Goal: Task Accomplishment & Management: Use online tool/utility

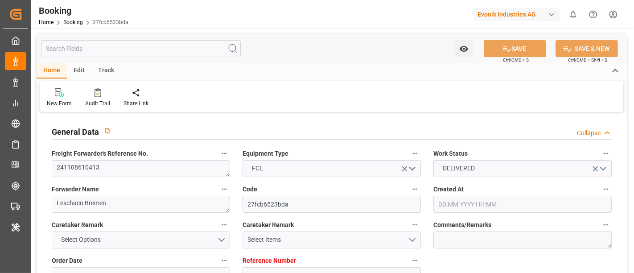
type input "7001003551"
type input "9401283"
type input "ONE"
type input "Ocean Network Express"
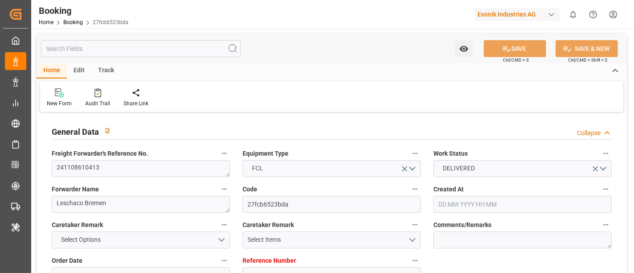
type input "NLRTM"
type input "USNYC"
type input "17"
type input "10"
type input "0"
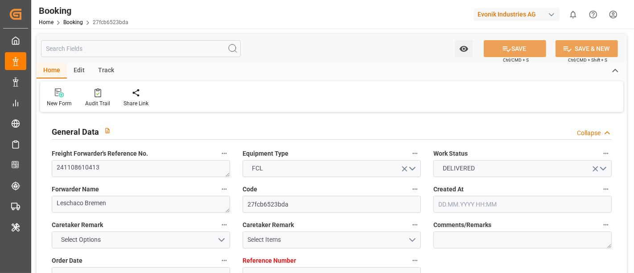
type input "-10"
type input "15.10.2024 14:05"
type input "15.10.2024"
type input "04.12.2024"
type input "16.10.2024"
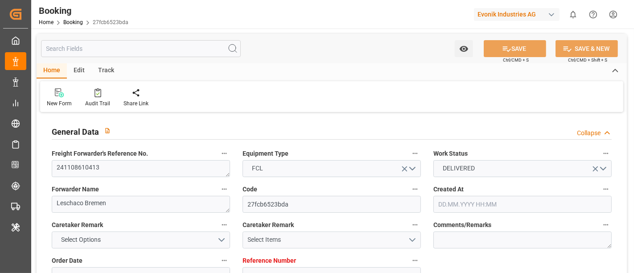
type input "16.10.2024 00:00"
type input "30.10.2024 00:00"
type input "16.10.2024"
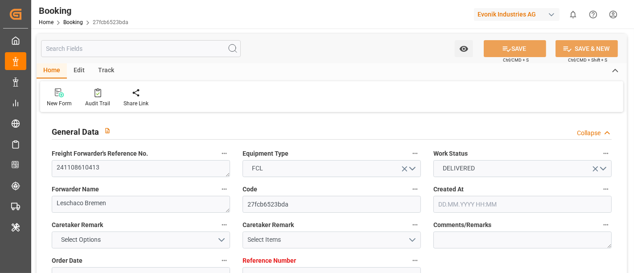
type input "08.11.2024 14:05"
type input "08.11.2024 00:00"
type input "08.11.2024"
type input "08.11.2024 14:05"
type input "04.11.2024 11:31"
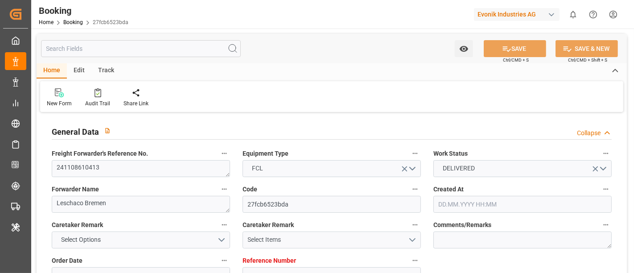
type input "25.11.2024 00:00"
type input "05.12.2024 00:00"
type input "18.11.2024"
type input "25.11.2024 00:00"
type input "26.11.2024 00:00"
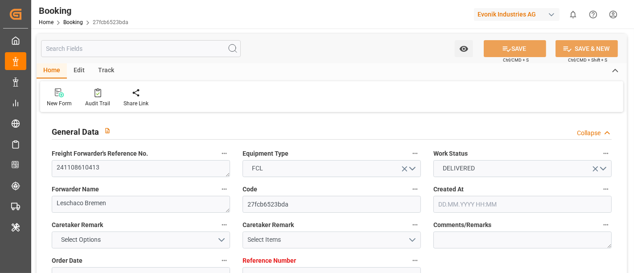
type input "26.11.2024 00:00"
type input "08.11.2024"
type input "27.11.2024 10:35"
type input "20.11.2024"
type input "08.11.2024"
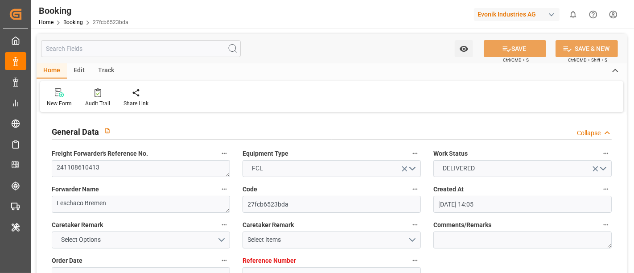
click at [510, 7] on div "Evonik Industries AG" at bounding box center [518, 14] width 89 height 17
click at [512, 15] on html "Created by potrace 1.15, written by Peter Selinger 2001-2017 Created by potrace…" at bounding box center [317, 136] width 634 height 273
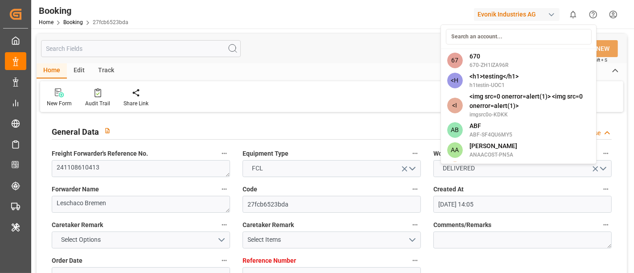
click at [530, 15] on div "Evonik Industries AG" at bounding box center [517, 14] width 86 height 13
click at [502, 27] on div at bounding box center [519, 36] width 152 height 21
click at [500, 31] on input at bounding box center [519, 37] width 146 height 16
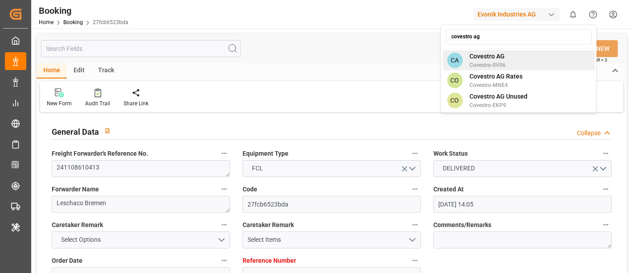
type input "covestro ag"
click at [521, 69] on div "CA Covestro AG Covestro-0V06" at bounding box center [519, 60] width 152 height 20
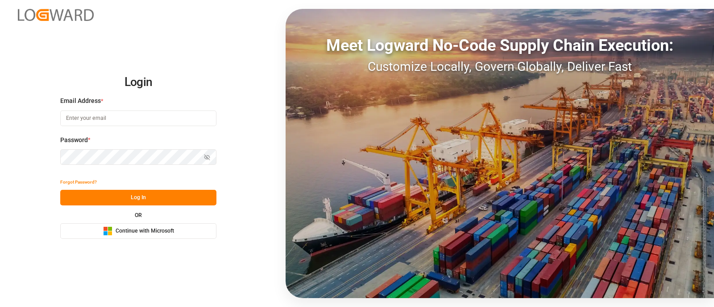
click at [163, 238] on button "Microsoft Logo Continue with Microsoft" at bounding box center [138, 231] width 156 height 16
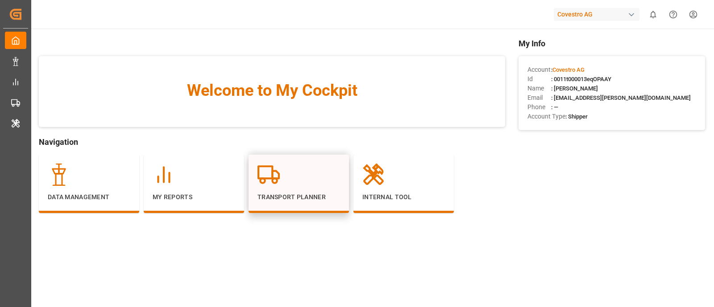
click at [290, 183] on div at bounding box center [298, 175] width 83 height 22
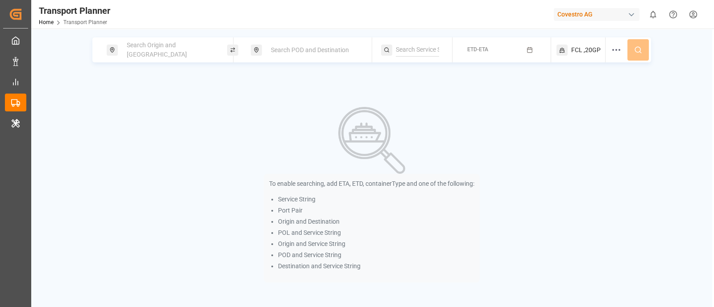
click at [150, 48] on span "Search Origin and [GEOGRAPHIC_DATA]" at bounding box center [157, 49] width 60 height 17
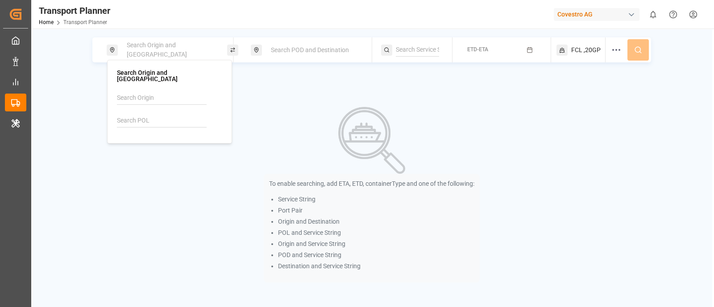
click at [149, 92] on input at bounding box center [162, 97] width 90 height 13
click at [121, 95] on input "EUNWC" at bounding box center [162, 97] width 90 height 13
click at [154, 114] on div "NWC / EU" at bounding box center [169, 118] width 90 height 9
type input "NWC / EU"
click at [303, 49] on span "Search POD and Destination" at bounding box center [310, 49] width 78 height 7
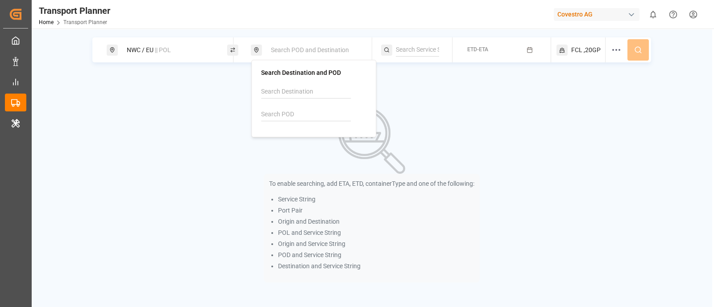
click at [261, 106] on div at bounding box center [313, 106] width 105 height 42
click at [264, 113] on input at bounding box center [306, 114] width 90 height 13
paste input "USCHT"
type input "USCHT"
click at [301, 131] on div "USCHT [PERSON_NAME]" at bounding box center [314, 140] width 90 height 19
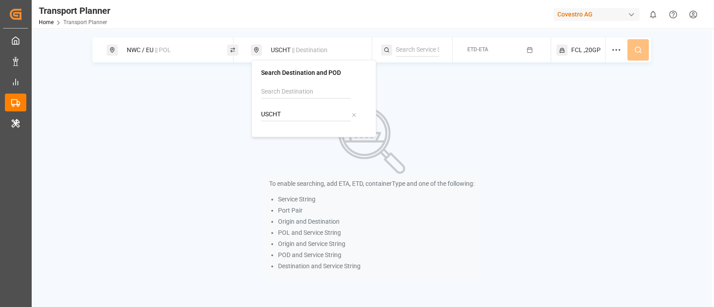
click at [454, 46] on div "NWC / EU || POL USCHT || Destination ETD-ETA FCL ,20GP" at bounding box center [371, 49] width 558 height 25
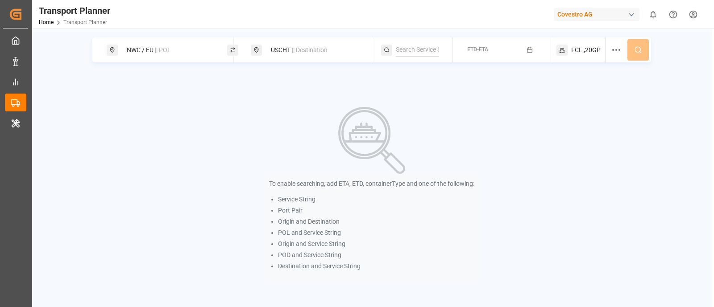
click at [485, 50] on span "ETD-ETA" at bounding box center [477, 49] width 21 height 6
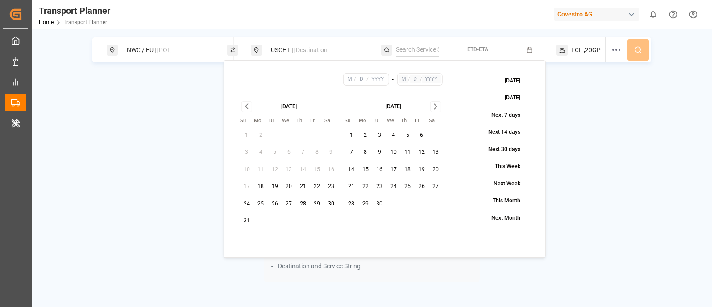
click at [330, 191] on button "23" at bounding box center [331, 187] width 14 height 14
type input "8"
type input "23"
type input "2025"
click at [432, 108] on icon "Go to next month" at bounding box center [435, 106] width 10 height 11
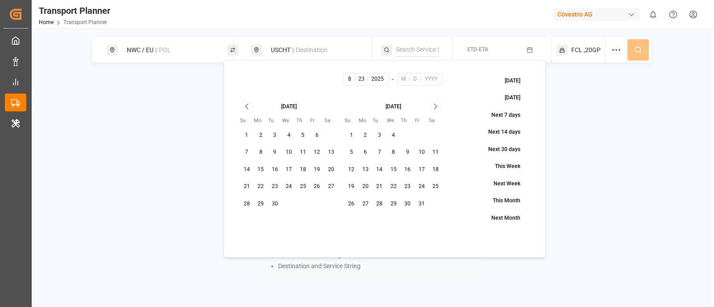
click at [432, 108] on icon "Go to next month" at bounding box center [435, 106] width 10 height 11
click at [345, 219] on button "30" at bounding box center [351, 221] width 14 height 14
type input "11"
type input "30"
type input "2025"
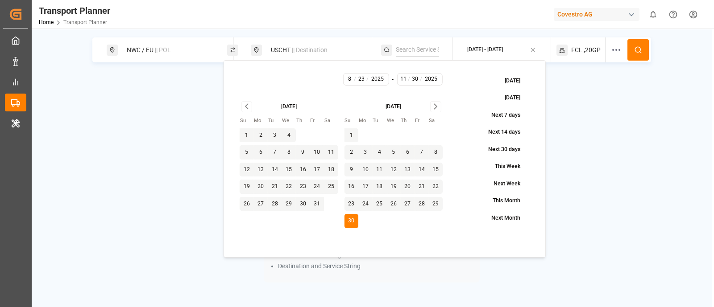
click at [645, 51] on button at bounding box center [637, 49] width 21 height 21
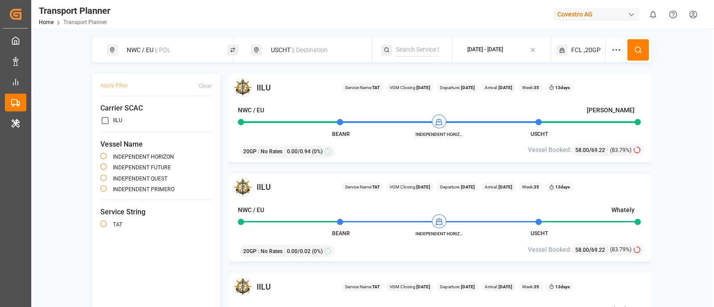
click at [305, 51] on span "|| Destination" at bounding box center [310, 49] width 36 height 7
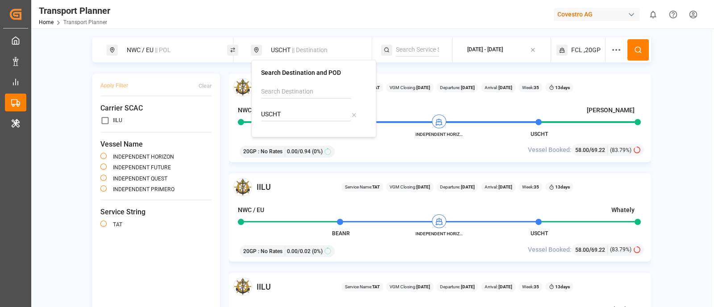
click at [290, 117] on input "USCHT" at bounding box center [306, 114] width 90 height 13
paste input "HOU"
click at [303, 128] on li "USHOU Houston" at bounding box center [313, 140] width 104 height 26
click at [294, 145] on div "USHOU Houston" at bounding box center [314, 140] width 90 height 19
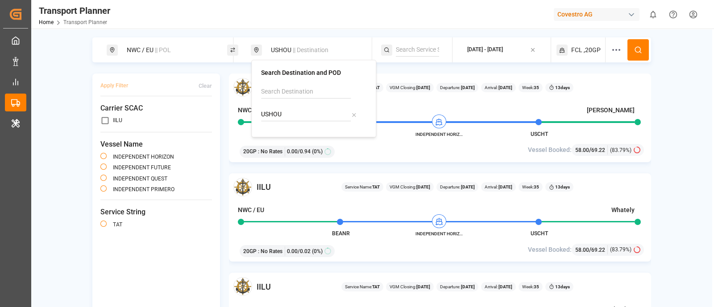
click at [308, 110] on input "USHOU" at bounding box center [306, 114] width 90 height 13
click at [292, 135] on b "USHOU" at bounding box center [290, 135] width 21 height 7
type input "USHOU"
click at [639, 50] on icon at bounding box center [638, 50] width 8 height 8
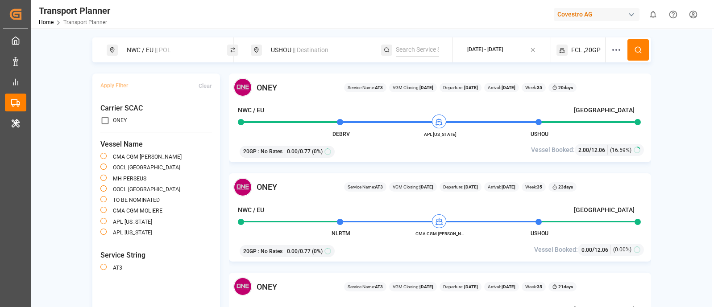
click at [308, 50] on span "|| Destination" at bounding box center [311, 49] width 36 height 7
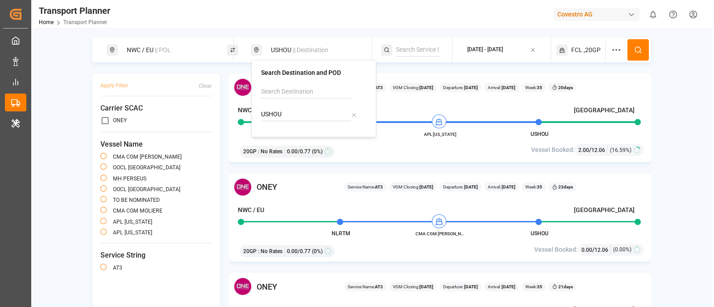
click at [287, 109] on input "USHOU" at bounding box center [306, 114] width 90 height 13
paste input "CNSHA"
type input "CNSHA"
click at [295, 142] on div "CNSHA [GEOGRAPHIC_DATA]" at bounding box center [314, 140] width 90 height 19
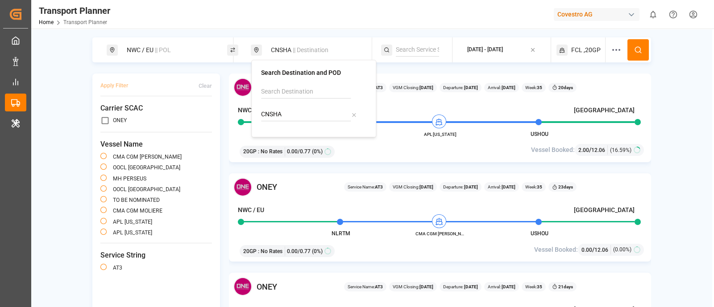
click at [642, 54] on button at bounding box center [637, 49] width 21 height 21
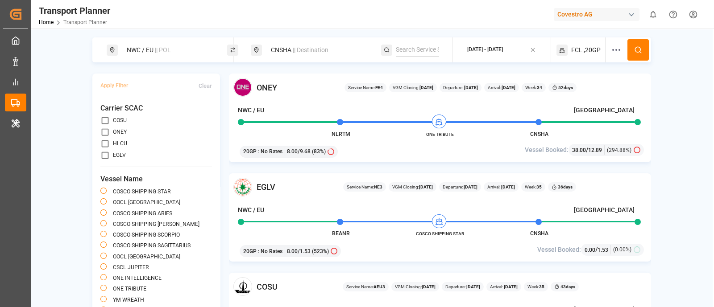
click at [303, 52] on span "|| Destination" at bounding box center [311, 49] width 36 height 7
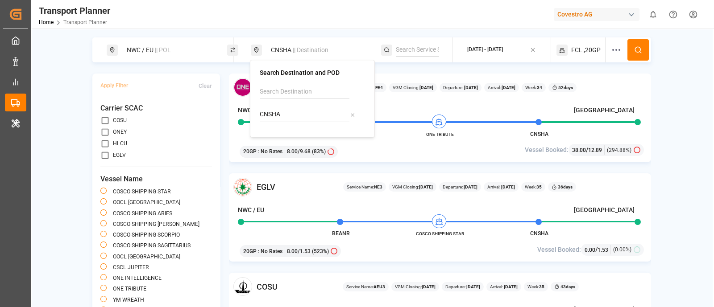
click at [285, 115] on input "CNSHA" at bounding box center [305, 114] width 90 height 13
paste input "BRSSZ"
type input "BRSSZ"
click at [297, 136] on b "BRSSZ" at bounding box center [289, 135] width 20 height 7
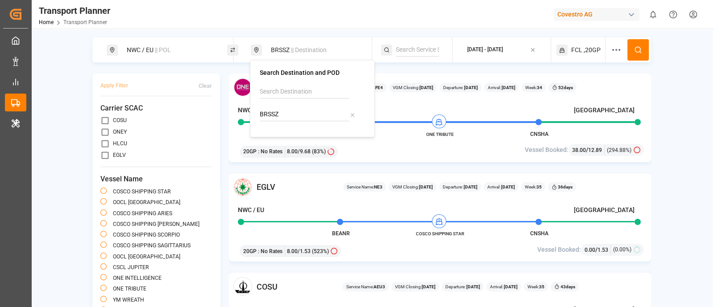
click at [629, 56] on button at bounding box center [637, 49] width 21 height 21
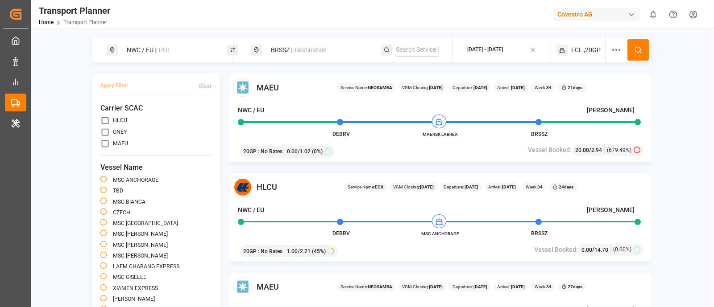
click at [296, 47] on span "|| Destination" at bounding box center [309, 49] width 36 height 7
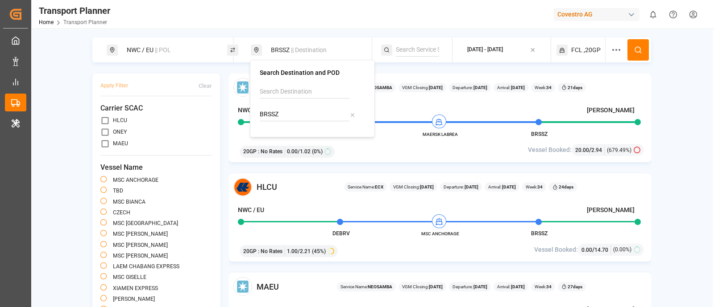
click at [279, 101] on div "BRSSZ" at bounding box center [312, 106] width 105 height 42
click at [279, 121] on div "BRSSZ" at bounding box center [312, 106] width 105 height 42
click at [285, 115] on input "BRSSZ" at bounding box center [305, 114] width 90 height 13
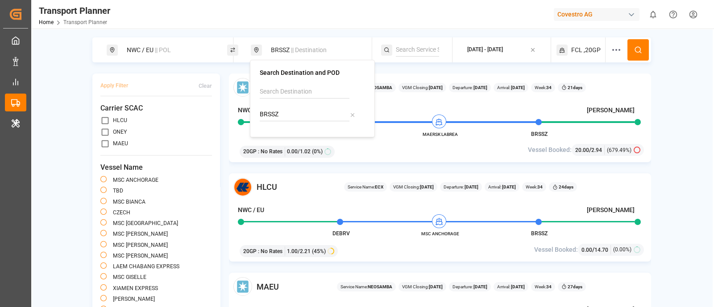
click at [285, 115] on input "BRSSZ" at bounding box center [305, 114] width 90 height 13
paste input "INNSA"
type input "INNSA"
click at [306, 128] on li "INNSA [PERSON_NAME] ([PERSON_NAME])" at bounding box center [312, 144] width 104 height 35
click at [302, 133] on div "INNSA [PERSON_NAME] ([PERSON_NAME])" at bounding box center [312, 145] width 90 height 28
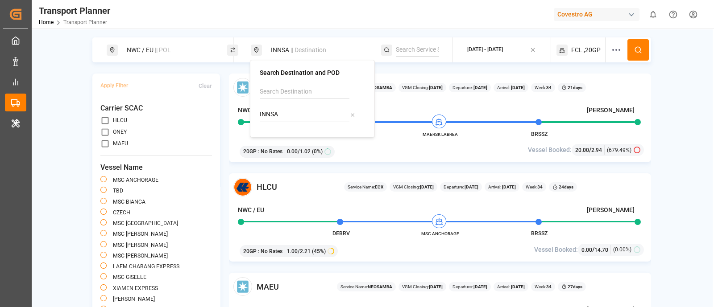
click at [640, 45] on button at bounding box center [637, 49] width 21 height 21
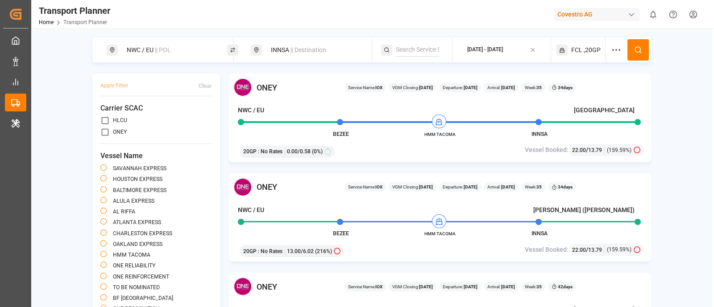
click at [318, 47] on span "|| Destination" at bounding box center [308, 49] width 36 height 7
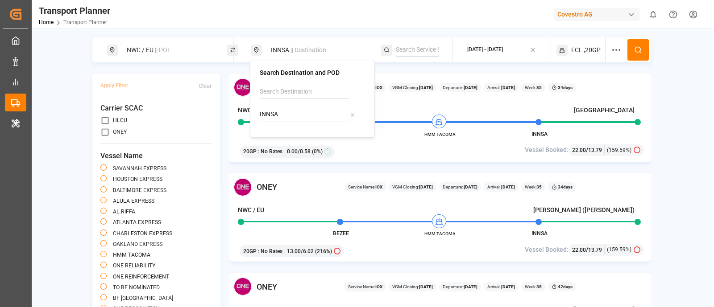
click at [303, 120] on input "INNSA" at bounding box center [305, 114] width 90 height 13
paste input "USCHT"
type input "USCHT"
click at [310, 132] on div "USCHT [PERSON_NAME]" at bounding box center [312, 140] width 90 height 19
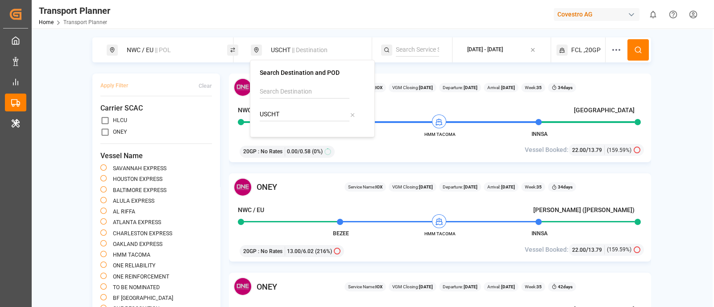
click at [630, 47] on button at bounding box center [637, 49] width 21 height 21
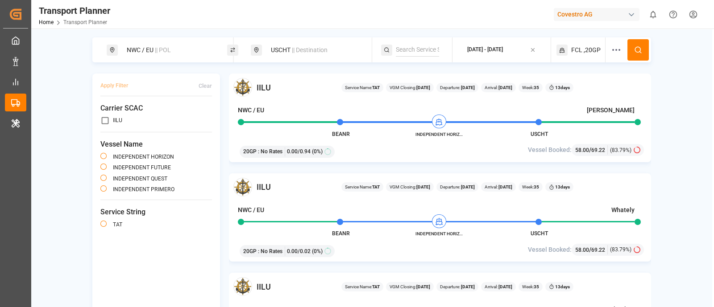
click at [320, 42] on div "USCHT || Destination" at bounding box center [313, 50] width 96 height 17
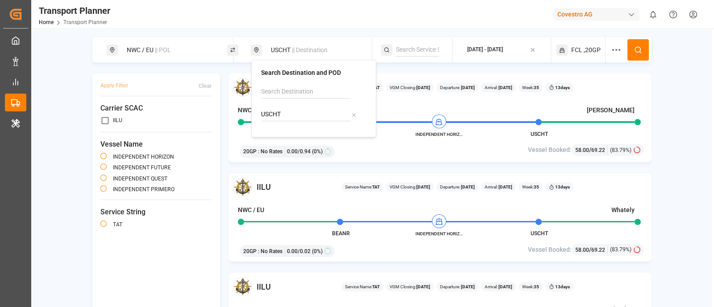
click at [287, 104] on div "USCHT" at bounding box center [313, 106] width 105 height 42
click at [288, 112] on input "USCHT" at bounding box center [306, 114] width 90 height 13
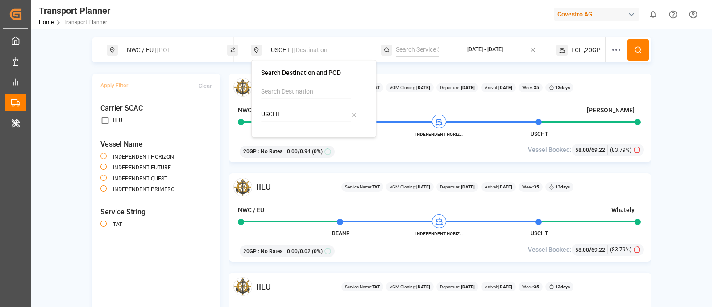
paste input "PHL"
type input "USPHL"
click at [303, 138] on div "USPHL [GEOGRAPHIC_DATA]" at bounding box center [314, 140] width 90 height 19
click at [642, 48] on button at bounding box center [637, 49] width 21 height 21
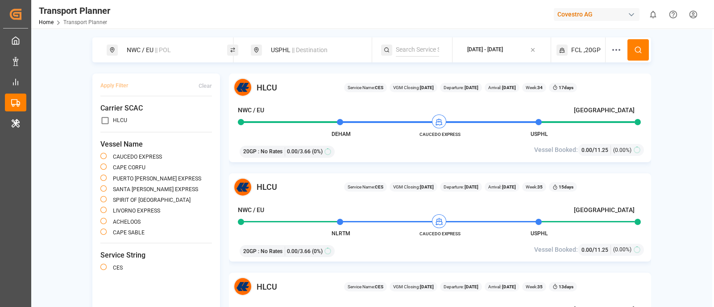
click at [303, 47] on span "|| Destination" at bounding box center [310, 49] width 36 height 7
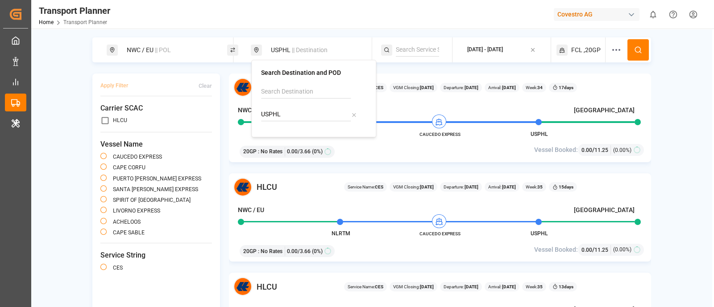
click at [290, 113] on input "USPHL" at bounding box center [306, 114] width 90 height 13
paste input "CNSHA"
type input "CNSHA"
click at [282, 132] on b "CNSHA" at bounding box center [290, 135] width 21 height 7
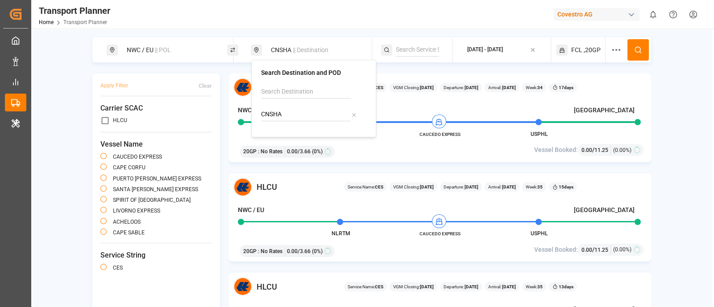
click at [635, 43] on button at bounding box center [637, 49] width 21 height 21
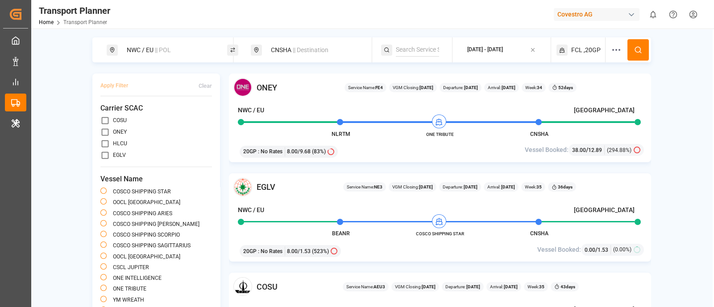
click at [315, 53] on span "|| Destination" at bounding box center [311, 49] width 36 height 7
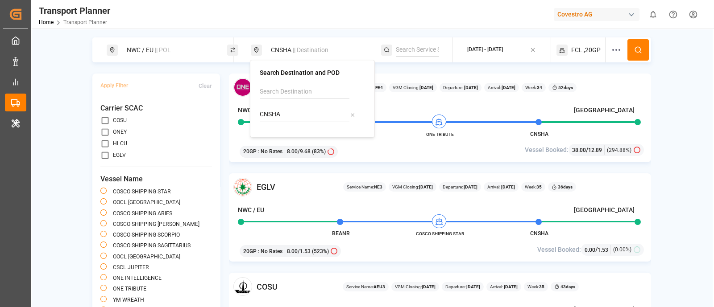
click at [297, 112] on input "CNSHA" at bounding box center [305, 114] width 90 height 13
paste input "INNS"
type input "INNSA"
click at [297, 137] on b "INNSA" at bounding box center [288, 135] width 19 height 7
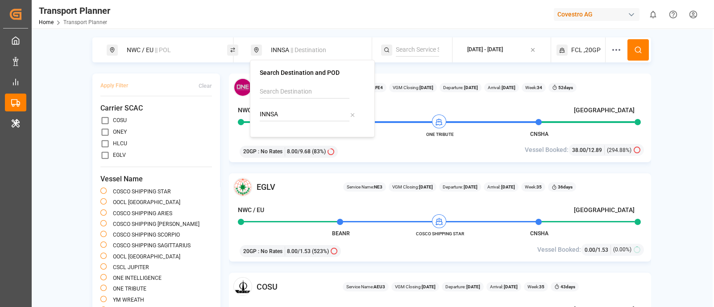
click at [640, 46] on button at bounding box center [637, 49] width 21 height 21
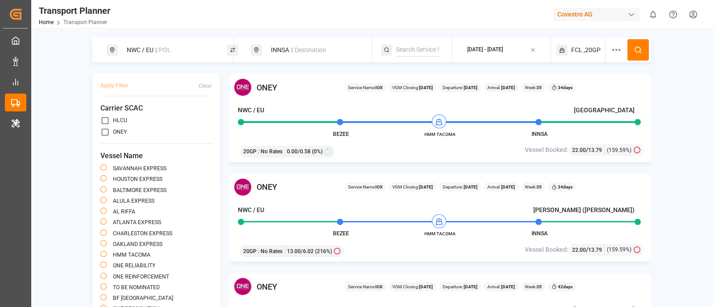
click at [301, 54] on div "INNSA || Destination" at bounding box center [313, 50] width 96 height 17
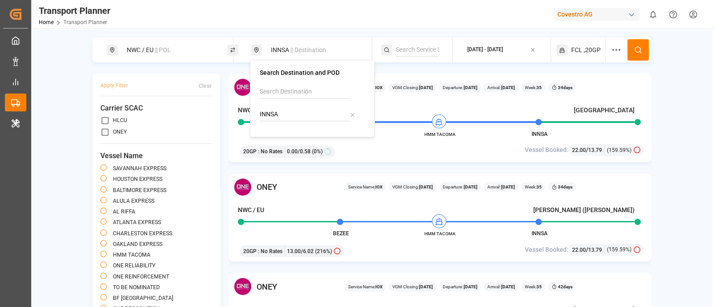
click at [288, 111] on input "INNSA" at bounding box center [305, 114] width 90 height 13
paste input "ZADUR"
type input "ZADUR"
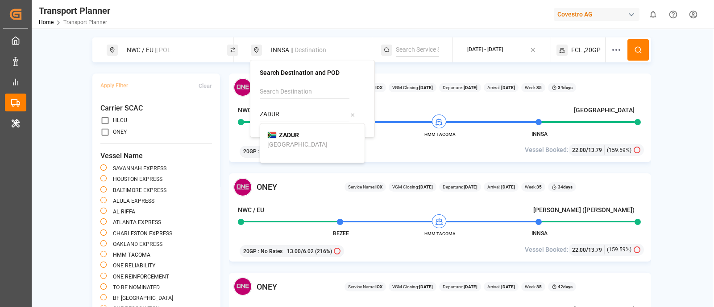
click at [294, 139] on span "ZADUR" at bounding box center [289, 135] width 20 height 9
click at [642, 45] on button at bounding box center [637, 49] width 21 height 21
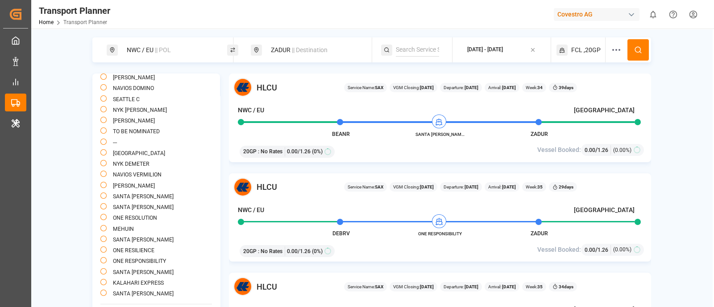
click at [299, 49] on span "|| Destination" at bounding box center [310, 49] width 36 height 7
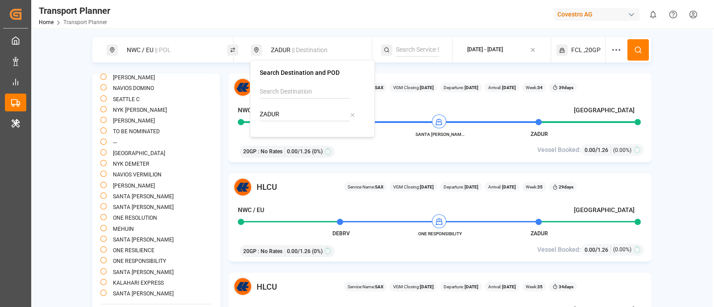
click at [282, 112] on input "ZADUR" at bounding box center [305, 114] width 90 height 13
paste input "BRSSZ"
type input "BRSSZ"
click at [299, 140] on div "[PERSON_NAME]" at bounding box center [312, 140] width 90 height 19
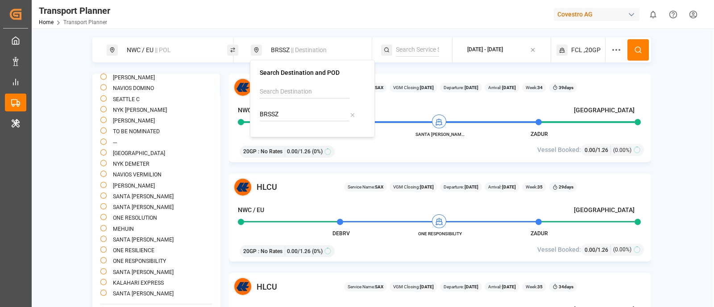
click at [636, 53] on icon at bounding box center [638, 50] width 8 height 8
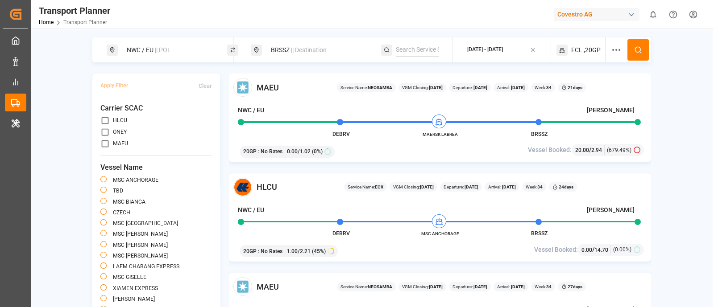
click at [302, 54] on div "BRSSZ || Destination" at bounding box center [313, 50] width 96 height 17
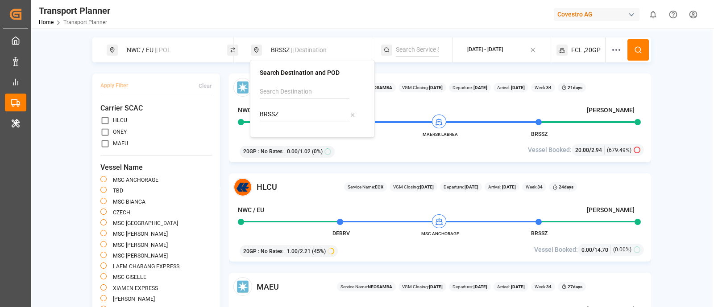
click at [290, 123] on div "BRSSZ" at bounding box center [312, 106] width 105 height 42
click at [291, 117] on input "BRSSZ" at bounding box center [305, 114] width 90 height 13
paste input "THLCH"
type input "THLCH"
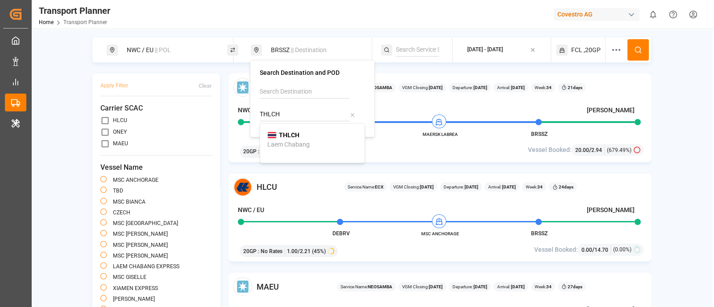
click at [300, 136] on div "THLCH Laem Chabang" at bounding box center [312, 140] width 90 height 19
click at [631, 51] on button at bounding box center [637, 49] width 21 height 21
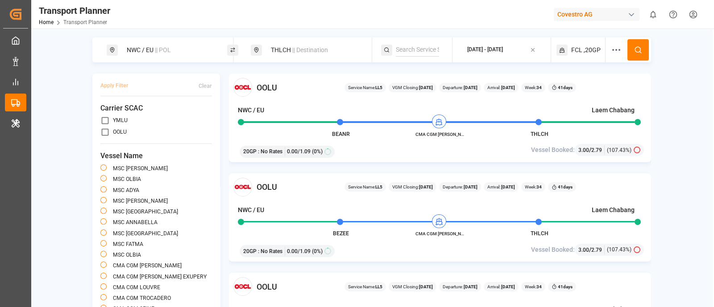
click at [293, 53] on span "|| Destination" at bounding box center [310, 49] width 36 height 7
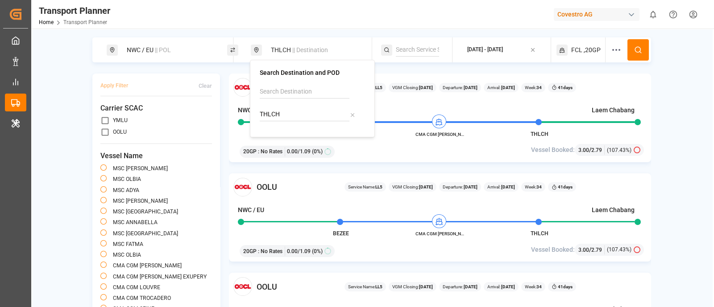
click at [286, 122] on div "THLCH" at bounding box center [312, 106] width 105 height 42
click at [288, 117] on input "THLCH" at bounding box center [305, 114] width 90 height 13
paste input "IDJKT"
type input "IDJKT"
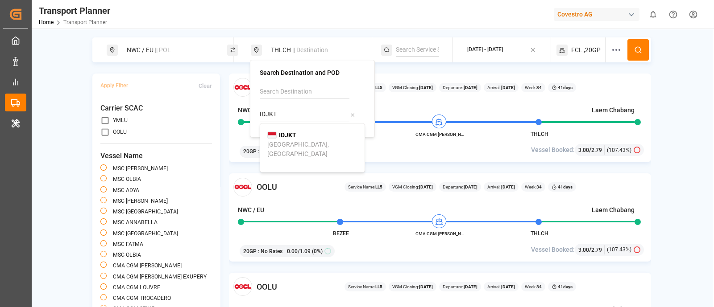
click at [295, 133] on b "IDJKT" at bounding box center [287, 135] width 17 height 7
click at [636, 46] on icon at bounding box center [638, 50] width 8 height 8
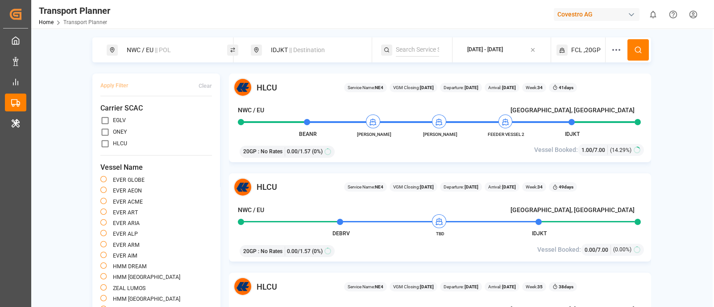
click at [301, 48] on span "|| Destination" at bounding box center [307, 49] width 36 height 7
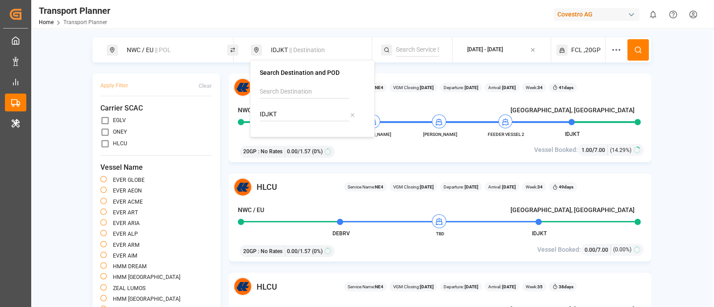
click at [286, 120] on input "IDJKT" at bounding box center [305, 114] width 90 height 13
paste input "USHOU"
type input "USHOU"
click at [289, 134] on b "USHOU" at bounding box center [289, 135] width 21 height 7
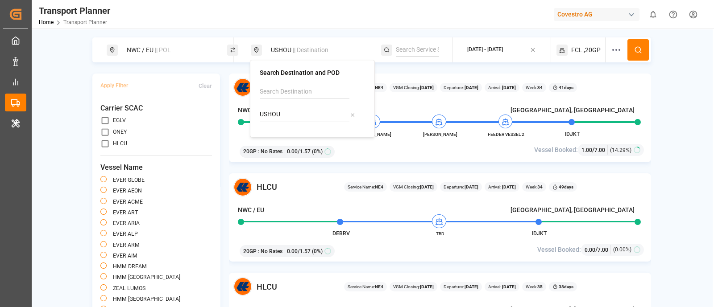
click at [634, 53] on icon at bounding box center [638, 50] width 8 height 8
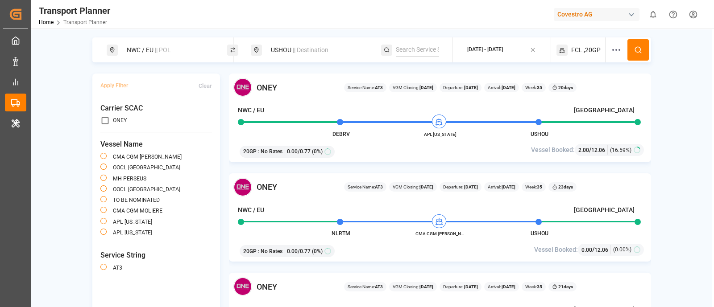
click at [586, 45] on span ",20GP" at bounding box center [591, 49] width 17 height 9
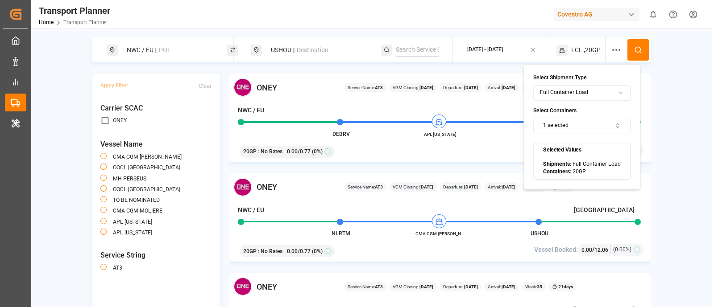
click at [563, 120] on button "1 selected" at bounding box center [581, 126] width 97 height 16
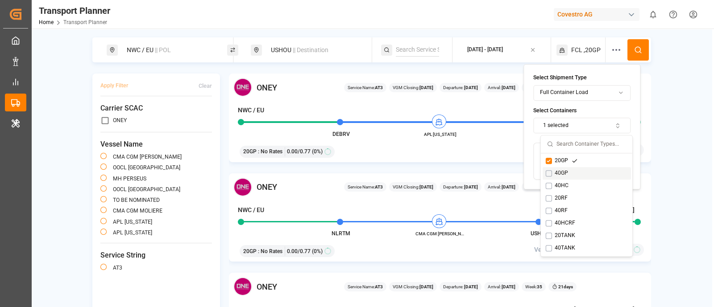
click at [547, 172] on button "Suggestions" at bounding box center [548, 173] width 6 height 6
drag, startPoint x: 545, startPoint y: 159, endPoint x: 553, endPoint y: 155, distance: 8.8
click at [545, 159] on button "Suggestions" at bounding box center [548, 161] width 6 height 6
click at [636, 39] on div "NWC / [GEOGRAPHIC_DATA] || POL USHOU || Destination [DATE] - [DATE] FCL ,40GP" at bounding box center [371, 49] width 558 height 25
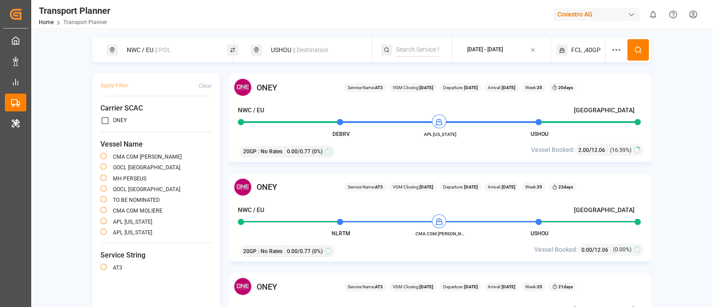
click at [636, 40] on button at bounding box center [637, 49] width 21 height 21
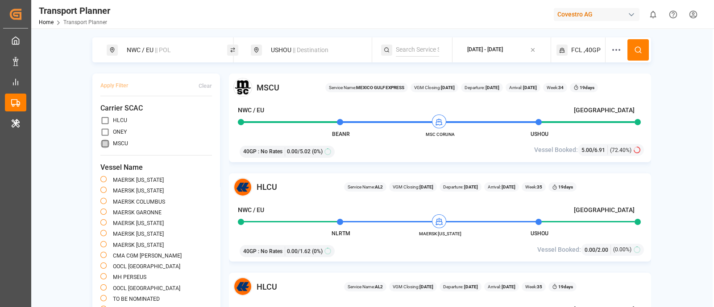
click at [102, 142] on input "primary checkbox" at bounding box center [104, 143] width 9 height 9
checkbox input "true"
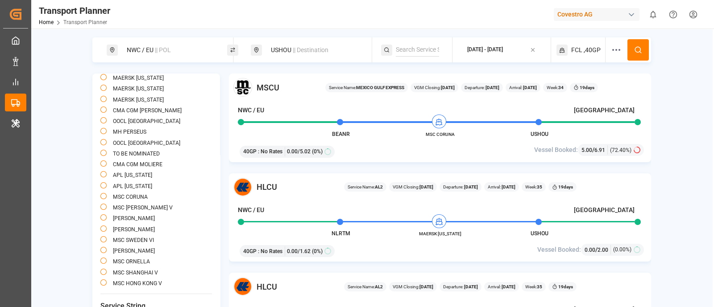
click at [302, 51] on span "|| Destination" at bounding box center [311, 49] width 36 height 7
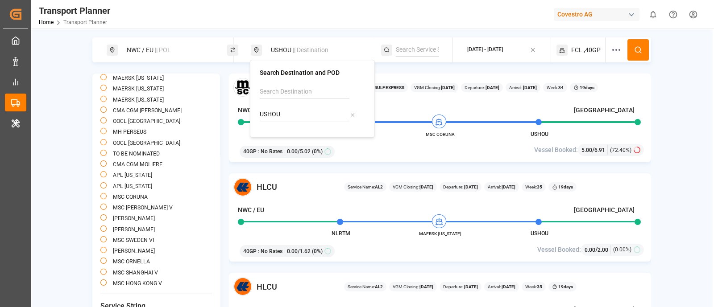
click at [302, 51] on span "|| Destination" at bounding box center [311, 49] width 36 height 7
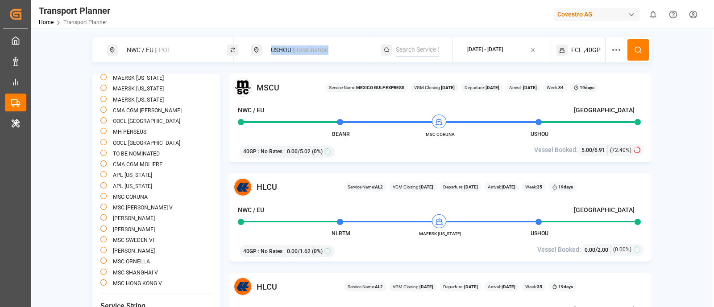
click at [302, 51] on span "|| Destination" at bounding box center [311, 49] width 36 height 7
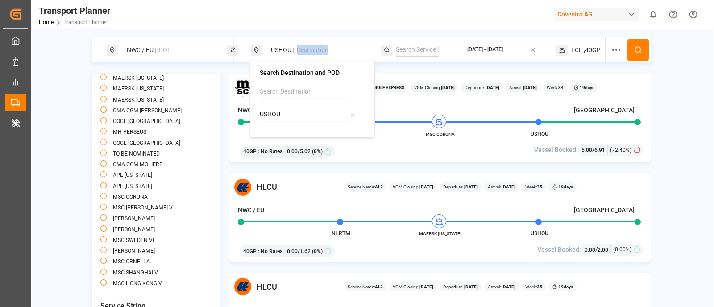
click at [302, 51] on span "|| Destination" at bounding box center [311, 49] width 36 height 7
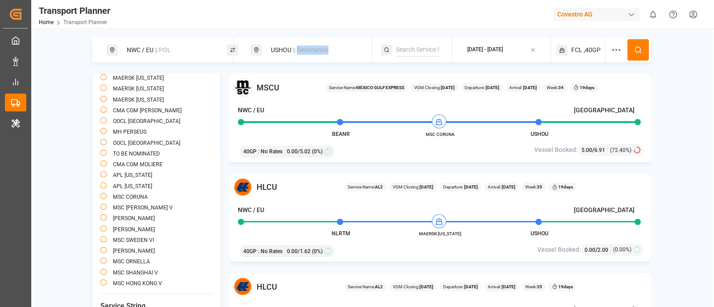
click at [302, 51] on span "|| Destination" at bounding box center [311, 49] width 36 height 7
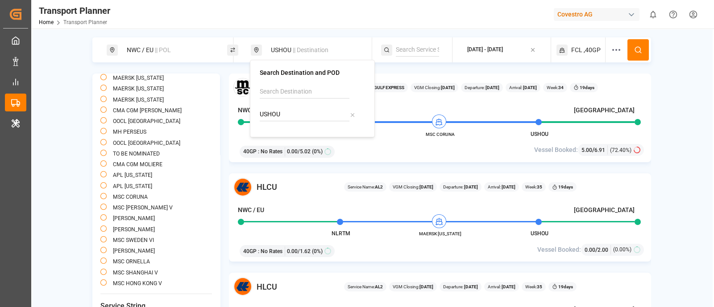
click at [276, 50] on div "USHOU || Destination" at bounding box center [313, 50] width 96 height 17
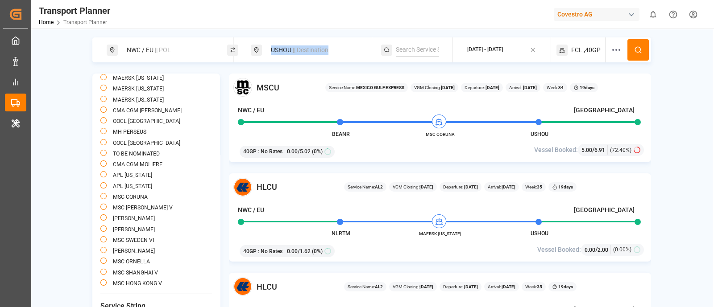
click at [276, 50] on div "USHOU || Destination" at bounding box center [313, 50] width 96 height 17
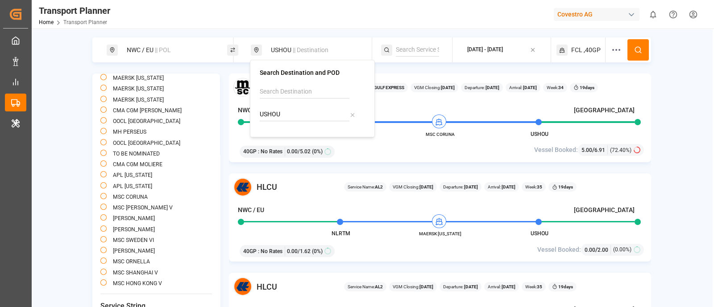
click at [288, 115] on input "USHOU" at bounding box center [305, 114] width 90 height 13
paste input "BRNVT"
type input "BRNVT"
click at [302, 134] on div "BRNVT Navegantes" at bounding box center [312, 140] width 90 height 19
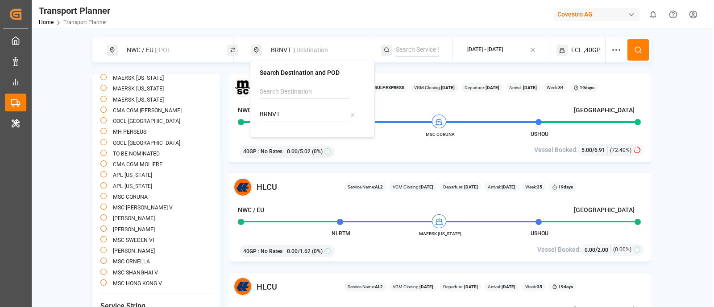
click at [637, 48] on icon at bounding box center [638, 50] width 8 height 8
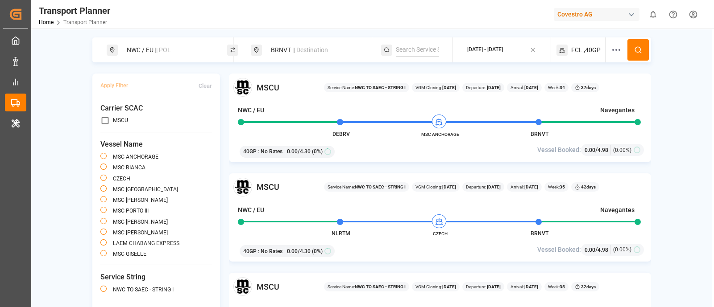
click at [308, 64] on div "NWC / [GEOGRAPHIC_DATA] || POL BRNVT || Destination [DATE] - [DATE] FCL ,40GP A…" at bounding box center [371, 178] width 681 height 282
click at [309, 55] on div "BRNVT || Destination" at bounding box center [313, 50] width 96 height 17
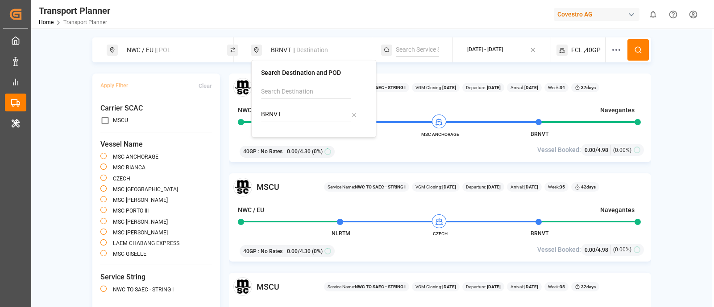
click at [291, 110] on input "BRNVT" at bounding box center [306, 114] width 90 height 13
paste input "INNSA"
type input "INNSA"
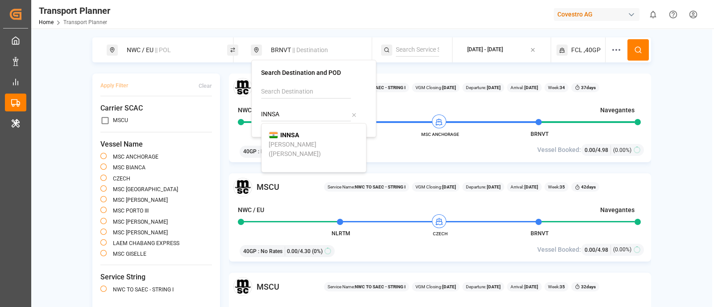
click at [289, 136] on b "INNSA" at bounding box center [289, 135] width 19 height 7
click at [637, 47] on icon at bounding box center [638, 50] width 8 height 8
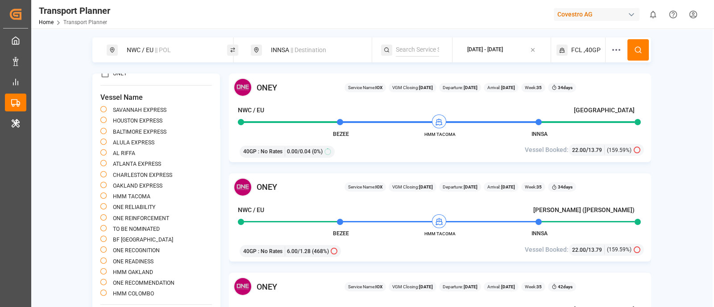
click at [298, 57] on div "INNSA || Destination" at bounding box center [313, 50] width 96 height 17
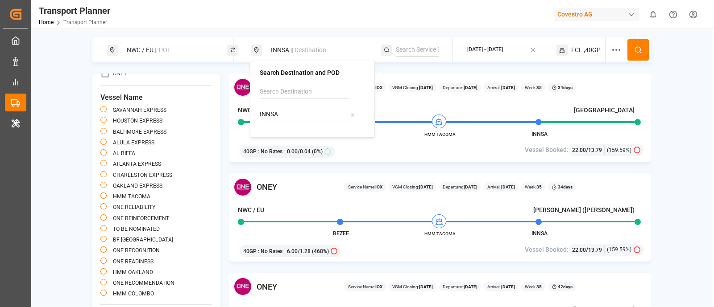
click at [281, 112] on input "INNSA" at bounding box center [305, 114] width 90 height 13
paste input "USILM"
type input "USILM"
click at [289, 135] on b "USILM" at bounding box center [288, 135] width 19 height 7
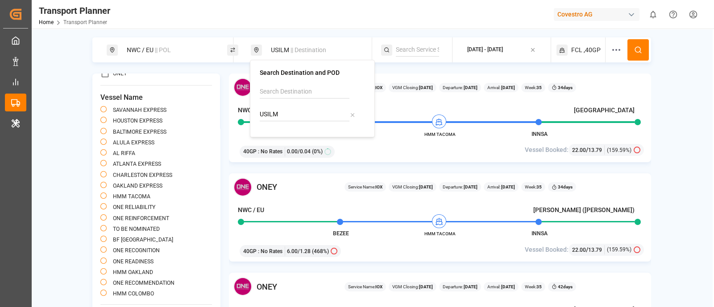
click at [637, 54] on icon at bounding box center [638, 50] width 8 height 8
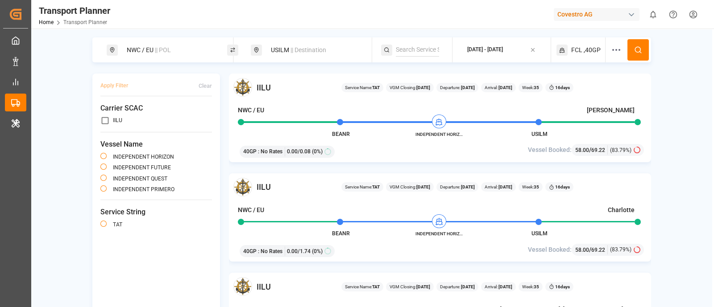
click at [336, 41] on div "USILM || Destination" at bounding box center [311, 49] width 120 height 25
click at [306, 45] on div "USILM || Destination" at bounding box center [313, 50] width 96 height 17
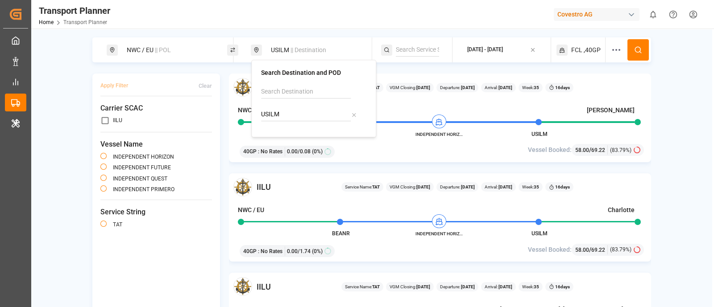
click at [296, 108] on input "USILM" at bounding box center [306, 114] width 90 height 13
paste input "TWKHH"
type input "TWKHH"
click at [282, 138] on b "TWKHH" at bounding box center [291, 135] width 22 height 7
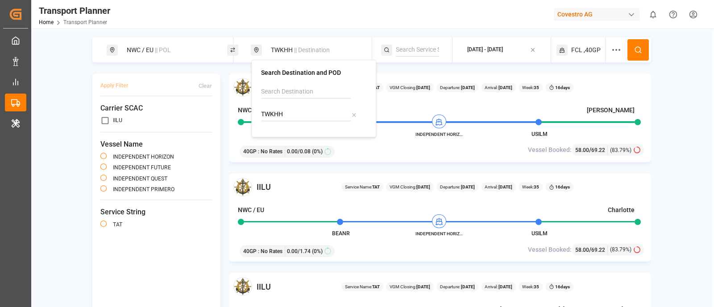
click at [640, 51] on icon at bounding box center [638, 50] width 8 height 8
